Goal: Information Seeking & Learning: Learn about a topic

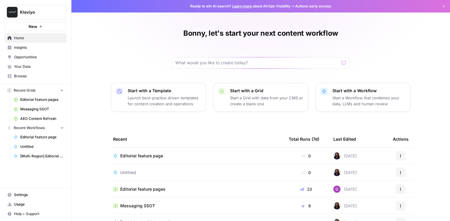
click at [29, 49] on span "Insights" at bounding box center [39, 47] width 50 height 5
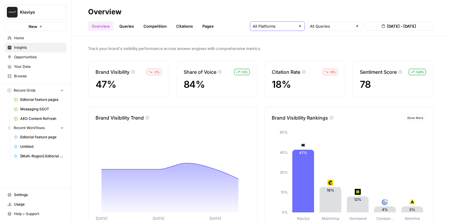
click at [295, 26] on input "text" at bounding box center [274, 26] width 43 height 6
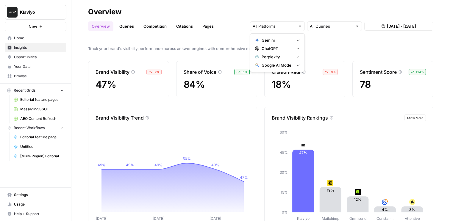
click at [325, 42] on div "Track your brand's visibility performance across answer engines with comprehens…" at bounding box center [260, 128] width 379 height 185
click at [322, 48] on span "Track your brand's visibility performance across answer engines with comprehens…" at bounding box center [260, 49] width 345 height 6
click at [121, 26] on link "Queries" at bounding box center [127, 26] width 22 height 10
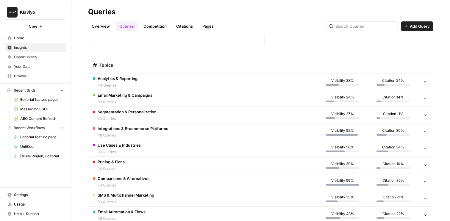
scroll to position [123, 0]
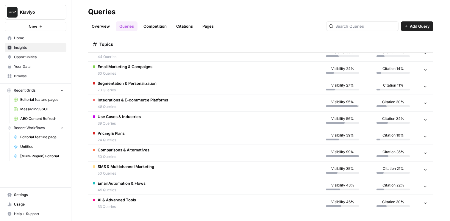
click at [426, 104] on icon at bounding box center [425, 103] width 4 height 4
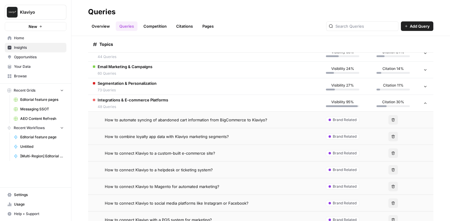
click at [426, 104] on icon at bounding box center [425, 103] width 4 height 4
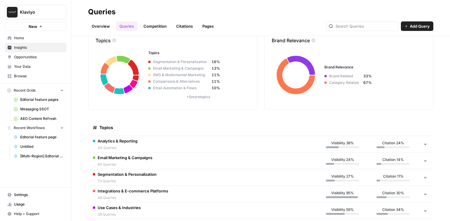
scroll to position [0, 0]
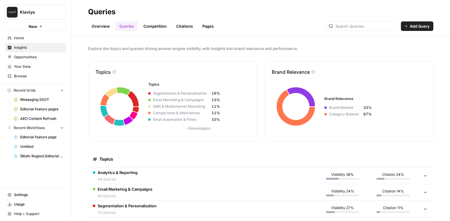
click at [157, 24] on link "Competition" at bounding box center [155, 26] width 30 height 10
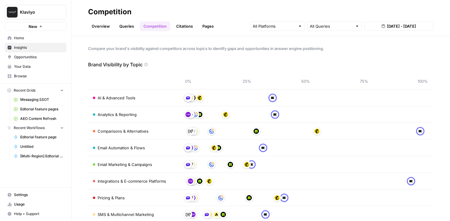
click at [176, 24] on link "Citations" at bounding box center [185, 26] width 24 height 10
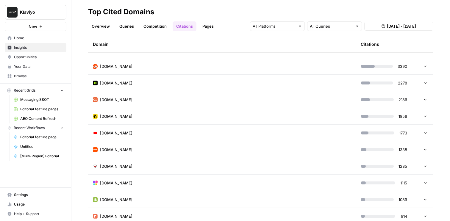
scroll to position [58, 0]
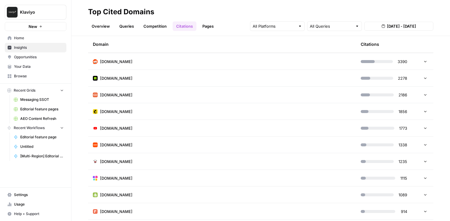
click at [300, 132] on td "[DOMAIN_NAME]" at bounding box center [222, 128] width 268 height 16
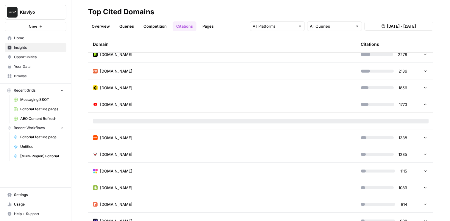
scroll to position [83, 0]
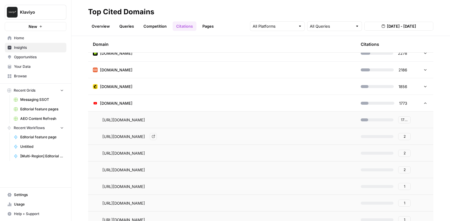
click at [155, 137] on icon "Go to page https://www.youtube.com/shorts/1igEzh5a8SE" at bounding box center [153, 136] width 3 height 3
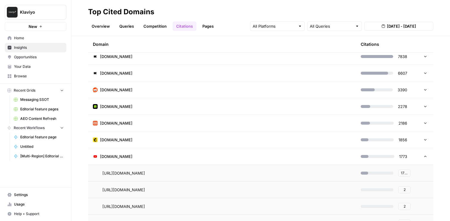
scroll to position [29, 0]
click at [268, 155] on td "[DOMAIN_NAME]" at bounding box center [222, 157] width 268 height 16
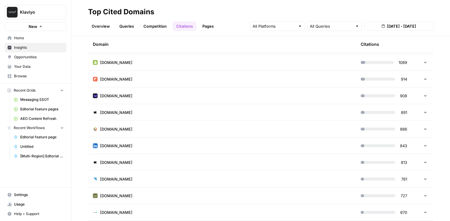
scroll to position [197, 0]
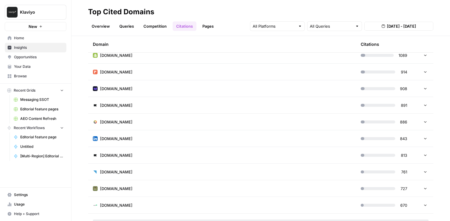
click at [264, 136] on td "[DOMAIN_NAME]" at bounding box center [222, 138] width 268 height 16
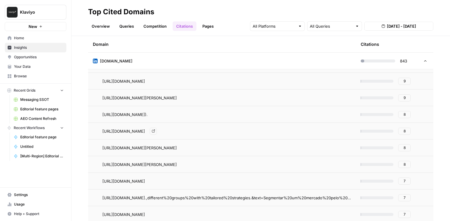
scroll to position [355, 0]
click at [145, 81] on span "[URL][DOMAIN_NAME]" at bounding box center [123, 81] width 43 height 6
click at [155, 79] on icon "Go to page https://www.linkedin.com/pulse/ultimate-guide-campaign-performance-a…" at bounding box center [153, 80] width 3 height 3
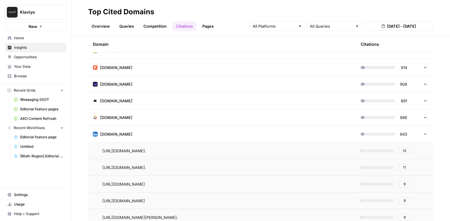
scroll to position [204, 0]
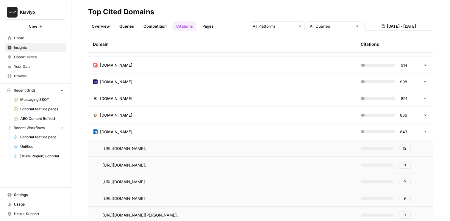
click at [427, 132] on icon at bounding box center [425, 132] width 4 height 4
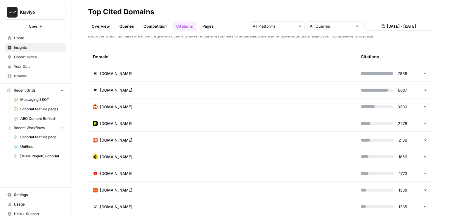
scroll to position [0, 0]
